Goal: Information Seeking & Learning: Learn about a topic

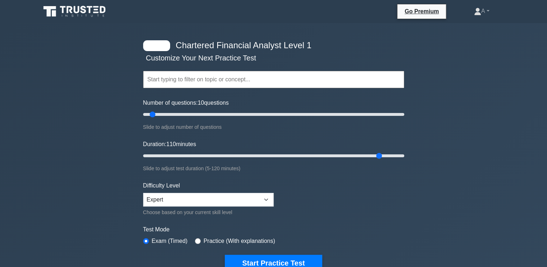
drag, startPoint x: 155, startPoint y: 153, endPoint x: 378, endPoint y: 184, distance: 225.2
type input "110"
click at [378, 160] on input "Duration: 110 minutes" at bounding box center [273, 155] width 261 height 9
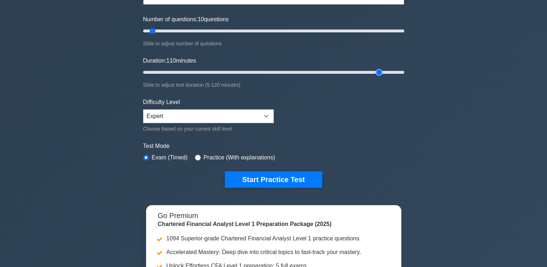
scroll to position [85, 0]
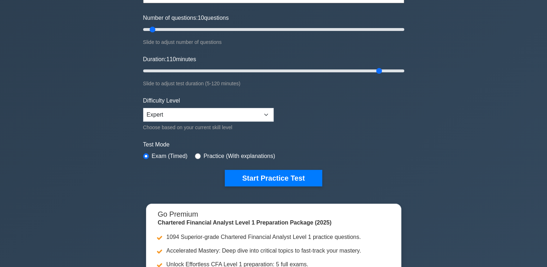
click at [218, 155] on label "Practice (With explanations)" at bounding box center [240, 156] width 72 height 9
click at [198, 156] on input "radio" at bounding box center [198, 156] width 6 height 6
radio input "true"
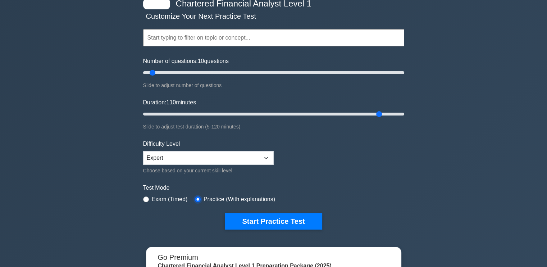
scroll to position [42, 0]
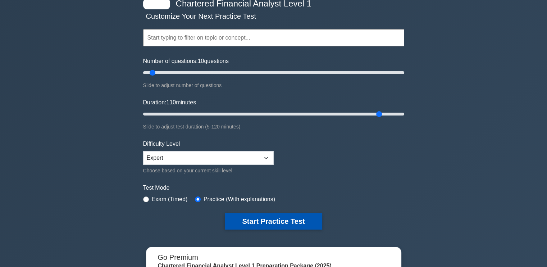
click at [246, 213] on button "Start Practice Test" at bounding box center [273, 221] width 97 height 17
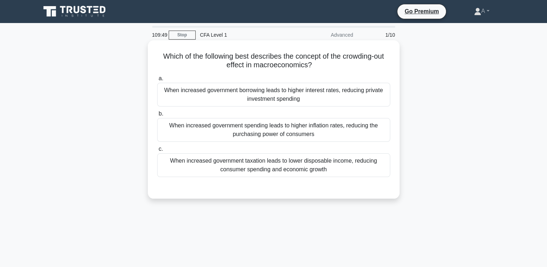
click at [212, 92] on div "When increased government borrowing leads to higher interest rates, reducing pr…" at bounding box center [273, 95] width 233 height 24
click at [157, 81] on input "a. When increased government borrowing leads to higher interest rates, reducing…" at bounding box center [157, 78] width 0 height 5
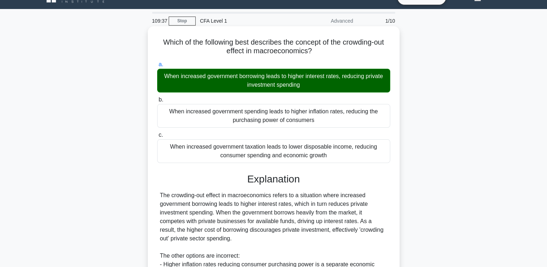
scroll to position [122, 0]
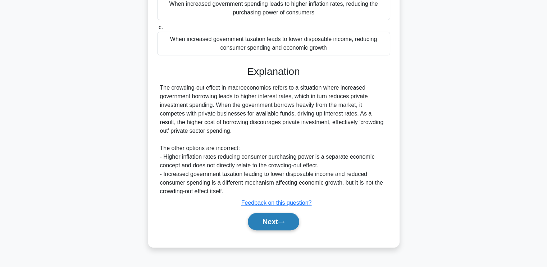
click at [273, 223] on button "Next" at bounding box center [273, 221] width 51 height 17
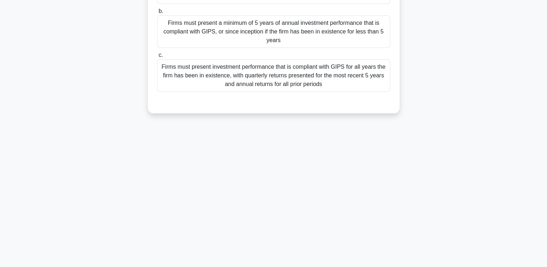
scroll to position [0, 0]
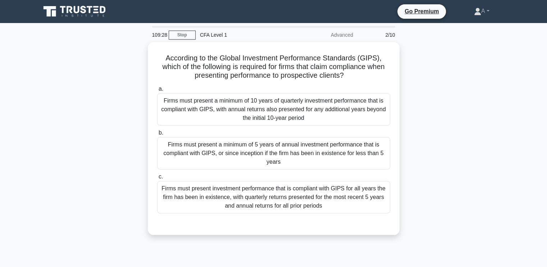
click at [241, 115] on div "Firms must present a minimum of 10 years of quarterly investment performance th…" at bounding box center [273, 109] width 233 height 32
click at [157, 91] on input "a. Firms must present a minimum of 10 years of quarterly investment performance…" at bounding box center [157, 89] width 0 height 5
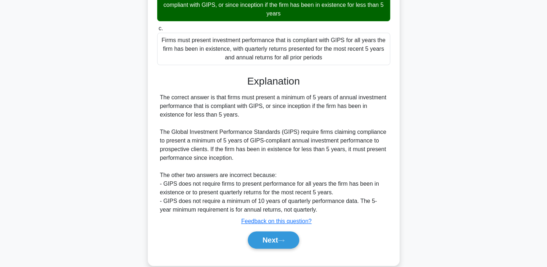
scroll to position [151, 0]
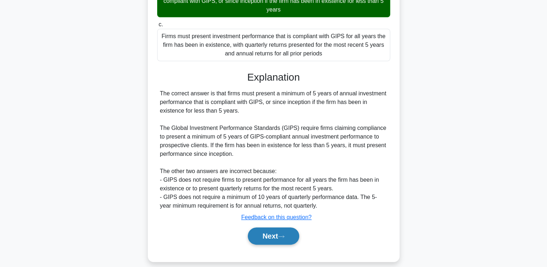
click at [257, 228] on button "Next" at bounding box center [273, 235] width 51 height 17
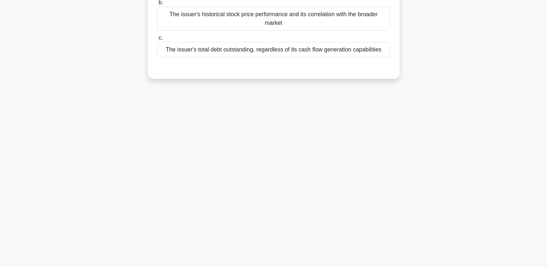
scroll to position [0, 0]
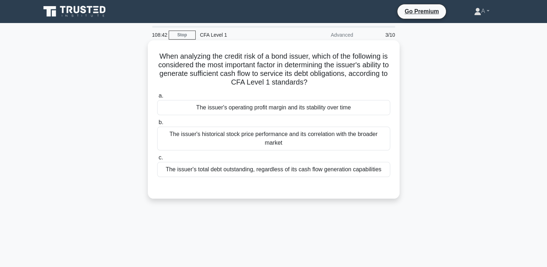
click at [169, 174] on div "The issuer's total debt outstanding, regardless of its cash flow generation cap…" at bounding box center [273, 169] width 233 height 15
click at [157, 160] on input "c. The issuer's total debt outstanding, regardless of its cash flow generation …" at bounding box center [157, 157] width 0 height 5
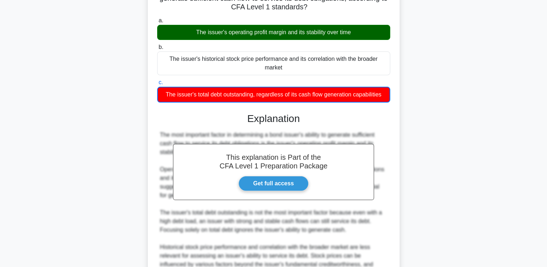
scroll to position [150, 0]
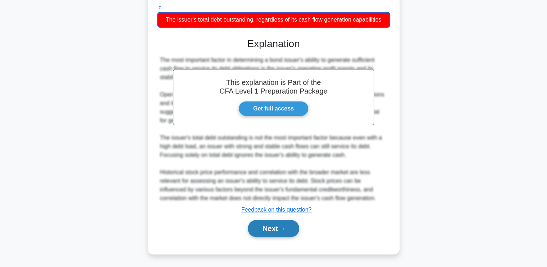
click at [270, 228] on button "Next" at bounding box center [273, 228] width 51 height 17
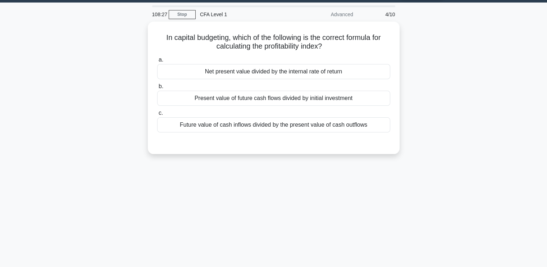
scroll to position [0, 0]
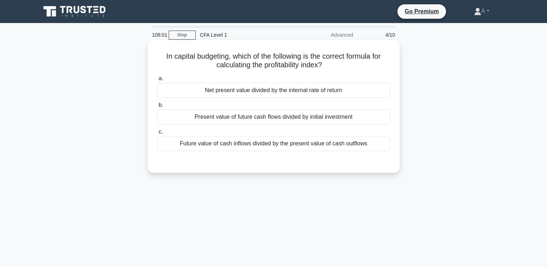
click at [281, 145] on div "Future value of cash inflows divided by the present value of cash outflows" at bounding box center [273, 143] width 233 height 15
click at [157, 134] on input "c. Future value of cash inflows divided by the present value of cash outflows" at bounding box center [157, 132] width 0 height 5
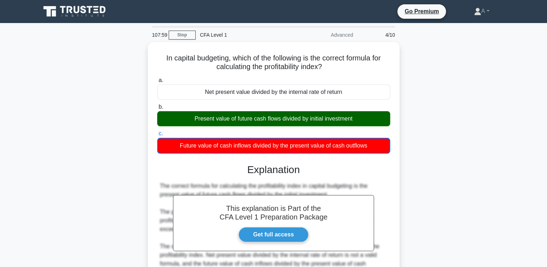
scroll to position [122, 0]
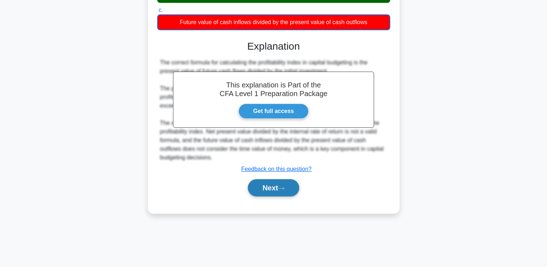
click at [286, 182] on button "Next" at bounding box center [273, 187] width 51 height 17
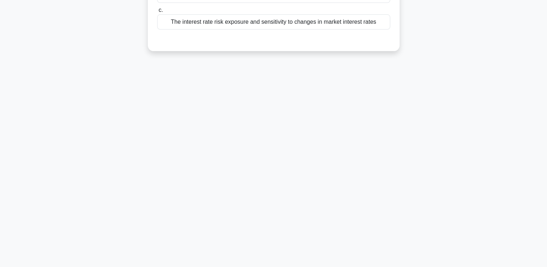
click at [276, 23] on div "The interest rate risk exposure and sensitivity to changes in market interest r…" at bounding box center [273, 21] width 233 height 15
click at [157, 13] on input "c. The interest rate risk exposure and sensitivity to changes in market interes…" at bounding box center [157, 10] width 0 height 5
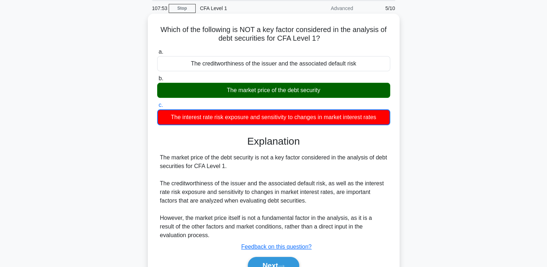
scroll to position [101, 0]
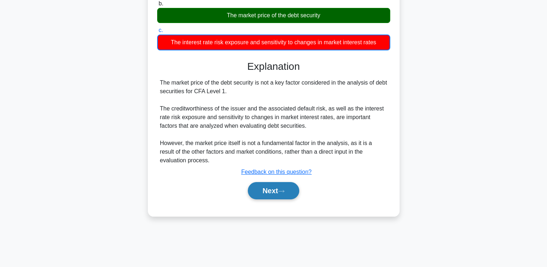
click at [271, 189] on button "Next" at bounding box center [273, 190] width 51 height 17
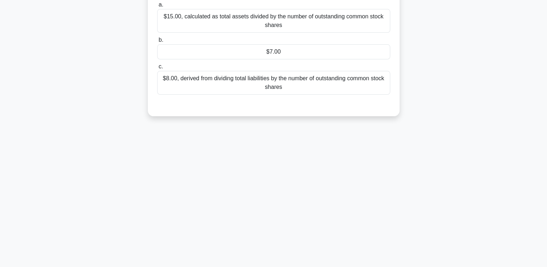
scroll to position [0, 0]
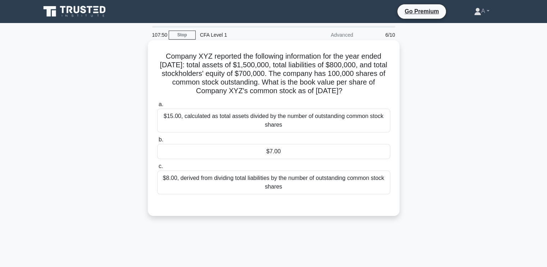
click at [235, 132] on div "$15.00, calculated as total assets divided by the number of outstanding common …" at bounding box center [273, 121] width 233 height 24
click at [157, 107] on input "a. $15.00, calculated as total assets divided by the number of outstanding comm…" at bounding box center [157, 104] width 0 height 5
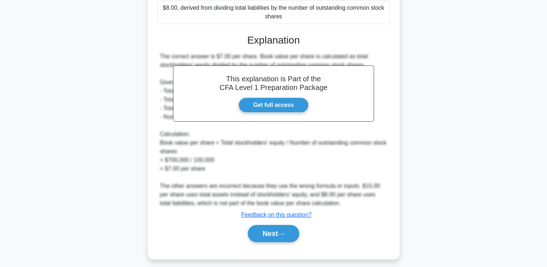
scroll to position [172, 0]
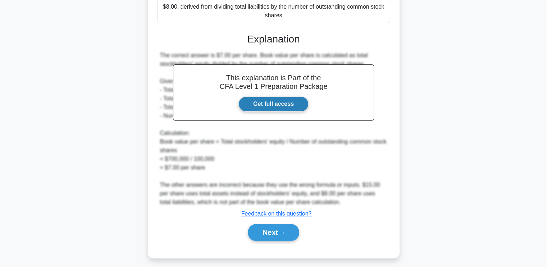
click at [271, 110] on link "Get full access" at bounding box center [274, 103] width 70 height 15
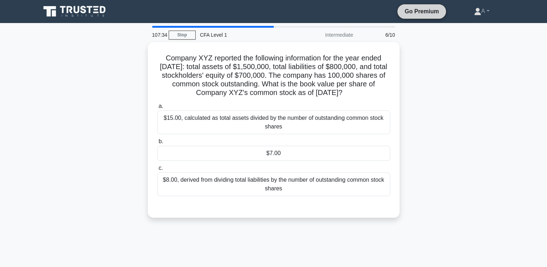
click at [414, 14] on link "Go Premium" at bounding box center [421, 11] width 43 height 9
